Goal: Task Accomplishment & Management: Manage account settings

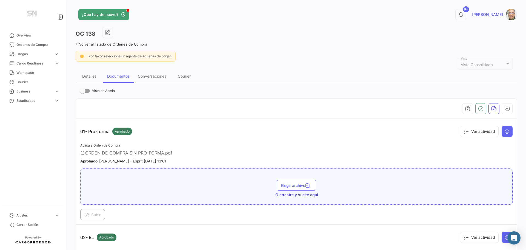
click at [77, 42] on div "Volver al listado de Órdenes de Compra" at bounding box center [297, 44] width 442 height 6
click at [77, 42] on icon at bounding box center [78, 44] width 4 height 4
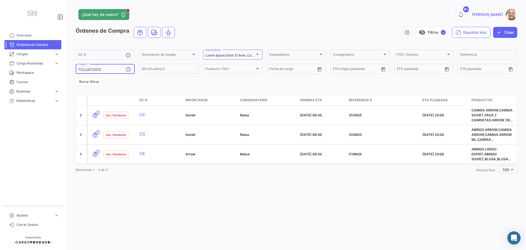
click at [117, 70] on input "TCLU2072570" at bounding box center [102, 70] width 48 height 4
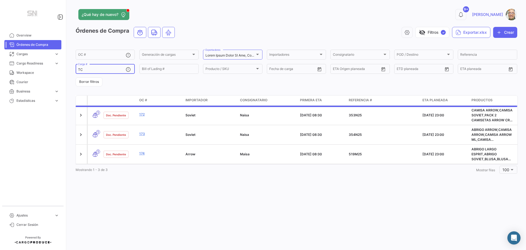
type input "T"
click at [481, 54] on input "Referencia" at bounding box center [487, 55] width 54 height 4
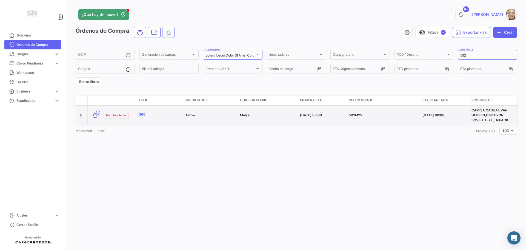
type input "592"
click at [157, 114] on link "266" at bounding box center [160, 114] width 42 height 5
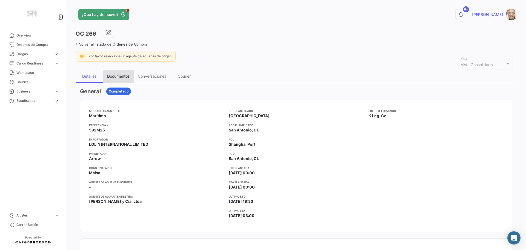
click at [123, 77] on div "Documentos" at bounding box center [118, 76] width 22 height 5
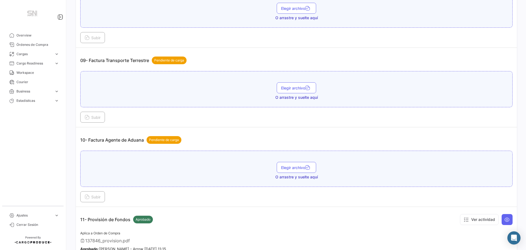
scroll to position [877, 0]
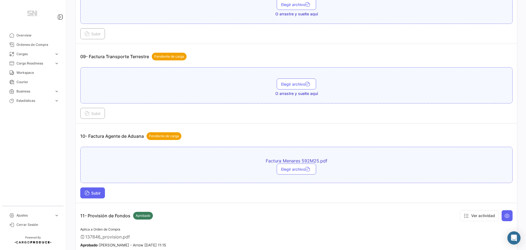
click at [96, 190] on button "Subir" at bounding box center [92, 192] width 25 height 11
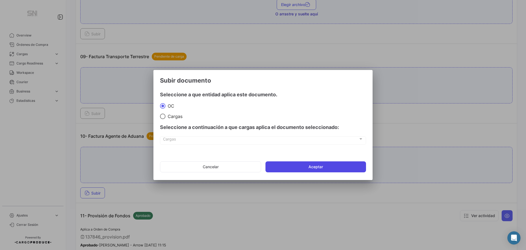
click at [290, 164] on button "Aceptar" at bounding box center [315, 166] width 101 height 11
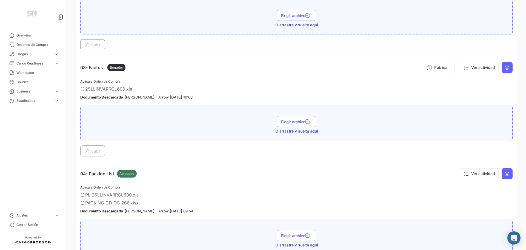
scroll to position [247, 0]
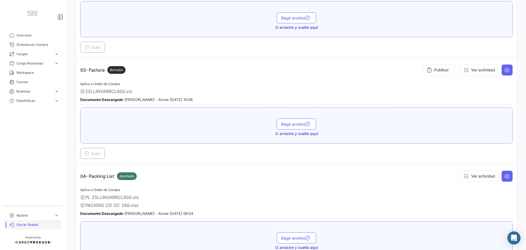
click at [33, 223] on span "Cerrar Sesión" at bounding box center [37, 224] width 43 height 5
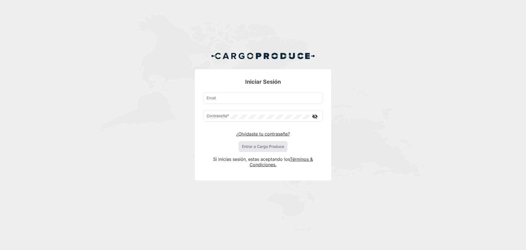
type input "Ismaela@maisasa.cl"
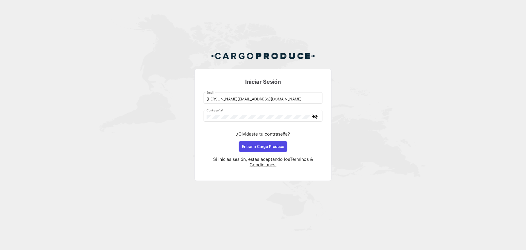
click at [252, 147] on button "Entrar a Cargo Produce" at bounding box center [263, 146] width 49 height 11
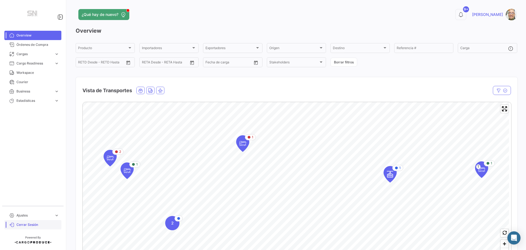
click at [21, 223] on span "Cerrar Sesión" at bounding box center [37, 224] width 43 height 5
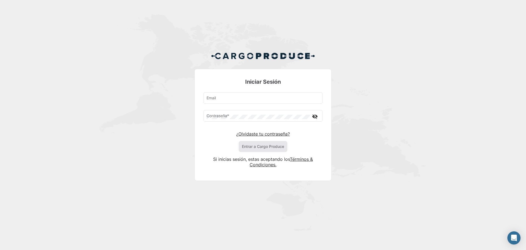
type input "Ismaela@maisasa.cl"
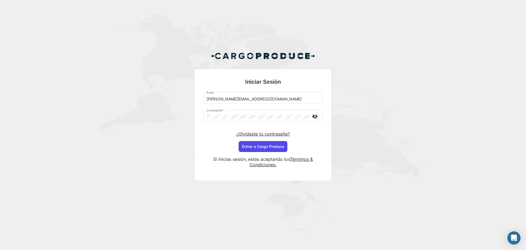
click at [268, 148] on button "Entrar a Cargo Produce" at bounding box center [263, 146] width 49 height 11
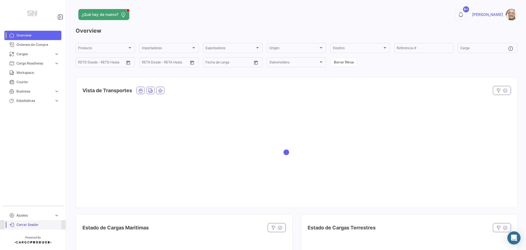
click at [18, 225] on span "Cerrar Sesión" at bounding box center [37, 224] width 43 height 5
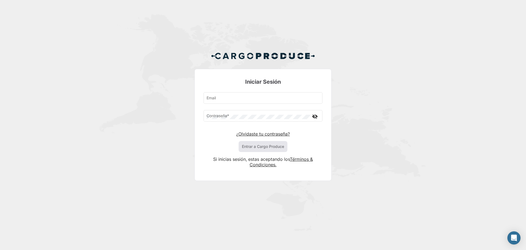
type input "Ismaela@maisasa.cl"
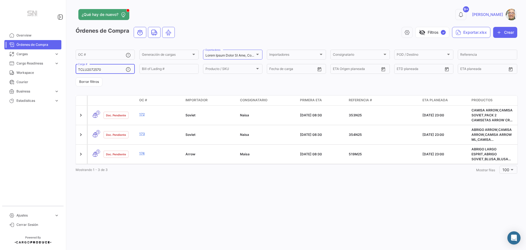
click at [103, 71] on input "TCLU2072570" at bounding box center [102, 70] width 48 height 4
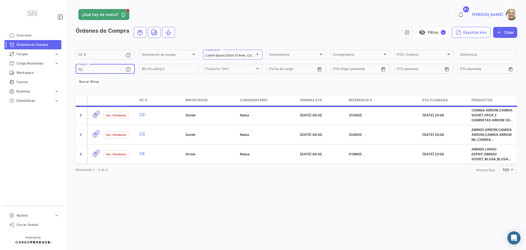
type input "T"
